Goal: Navigation & Orientation: Find specific page/section

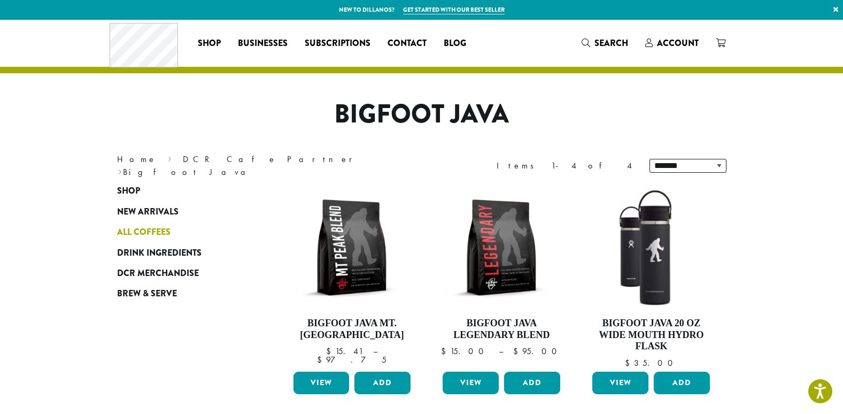
click at [154, 236] on span "All Coffees" at bounding box center [143, 232] width 53 height 13
